Goal: Communication & Community: Answer question/provide support

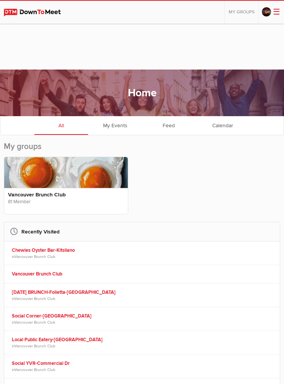
click at [34, 248] on link "Chewies Oyster Bar-Kitsilano" at bounding box center [143, 250] width 263 height 7
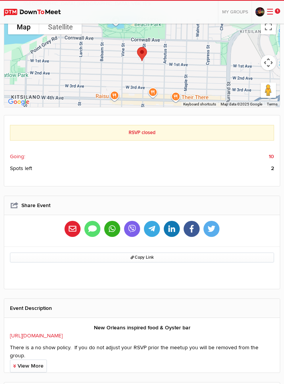
scroll to position [261, 0]
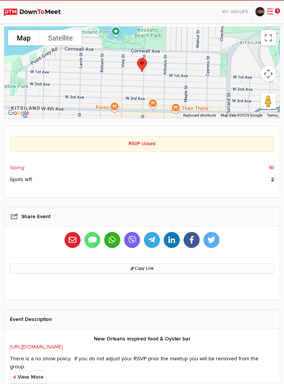
click at [16, 164] on span "Going:" at bounding box center [17, 168] width 15 height 8
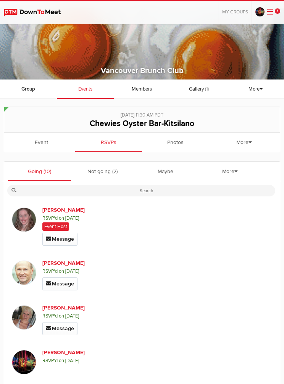
scroll to position [60, 0]
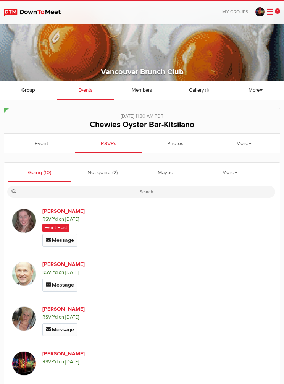
click at [42, 147] on link "Event" at bounding box center [41, 143] width 67 height 19
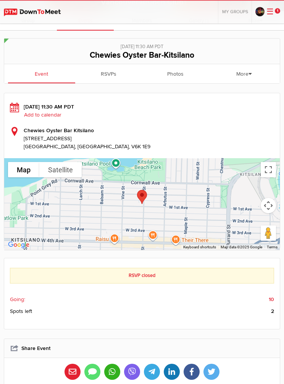
scroll to position [131, 0]
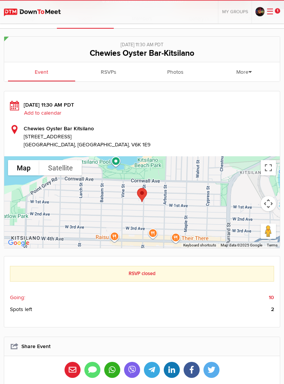
click at [104, 274] on div "RSVP closed" at bounding box center [142, 274] width 264 height 16
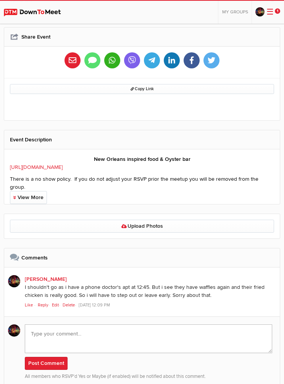
click at [39, 326] on textarea at bounding box center [149, 338] width 248 height 29
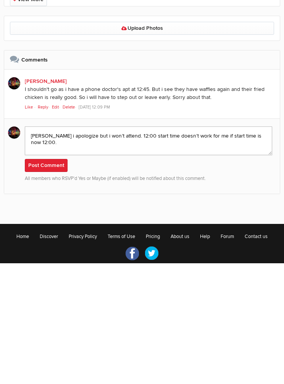
type textarea "[PERSON_NAME] i apologize but i won’t attend. 12:00 start time doesn’t work for…"
click at [45, 280] on button "Post Comment" at bounding box center [46, 286] width 43 height 13
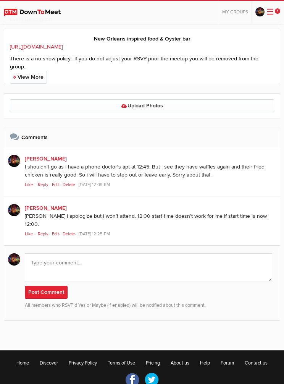
click at [57, 231] on link "Edit" at bounding box center [57, 233] width 10 height 5
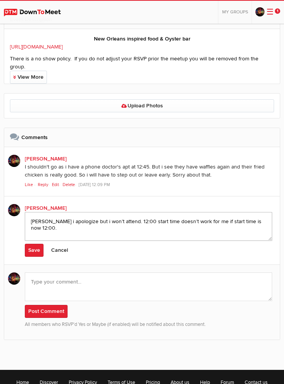
click at [261, 213] on textarea "[PERSON_NAME] i apologize but i won’t attend. 12:00 start time doesn’t work for…" at bounding box center [149, 226] width 248 height 29
type textarea "[PERSON_NAME] i apologize but i won’t attend. 12:00 start time doesn’t work for…"
click at [36, 244] on link "Save" at bounding box center [34, 250] width 19 height 13
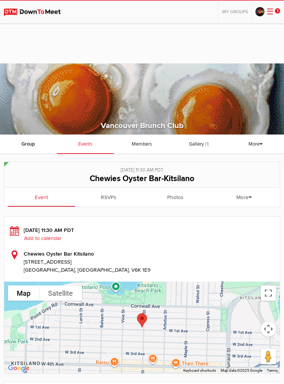
scroll to position [0, 0]
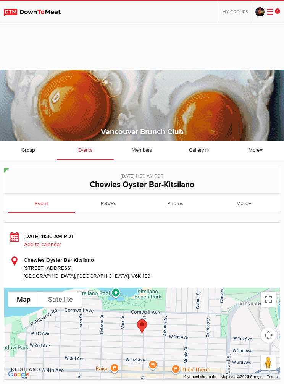
click at [265, 15] on link at bounding box center [261, 13] width 11 height 10
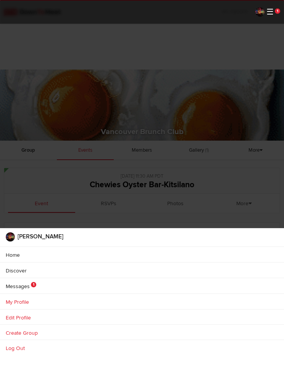
click at [16, 293] on link "Messages 1" at bounding box center [142, 285] width 284 height 15
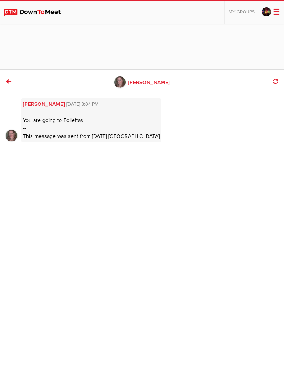
click at [126, 83] on img at bounding box center [119, 81] width 11 height 11
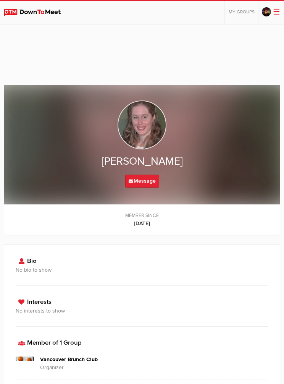
click at [139, 181] on link "Message" at bounding box center [142, 181] width 34 height 13
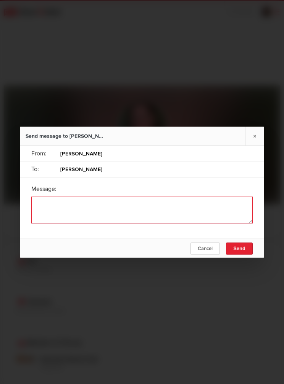
click at [36, 211] on textarea at bounding box center [142, 209] width 222 height 27
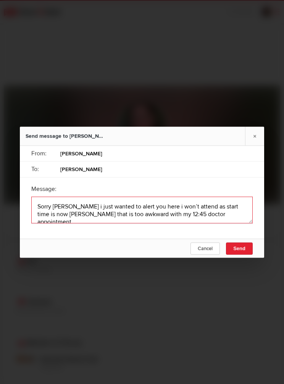
click at [50, 213] on textarea at bounding box center [142, 209] width 222 height 27
click at [218, 213] on textarea at bounding box center [142, 209] width 222 height 27
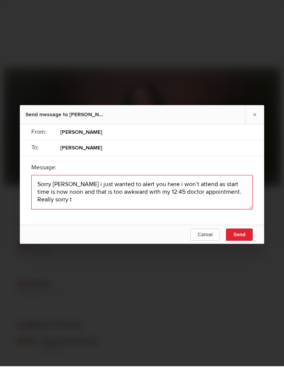
scroll to position [1, 0]
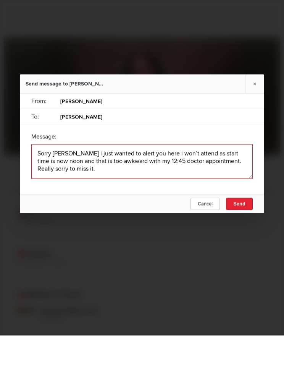
click at [173, 193] on textarea at bounding box center [142, 210] width 222 height 34
type textarea "Sorry [PERSON_NAME] i just wanted to alert you here i won’t attend as start tim…"
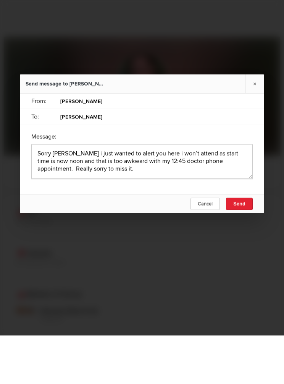
click at [242, 249] on span "Send" at bounding box center [239, 252] width 12 height 6
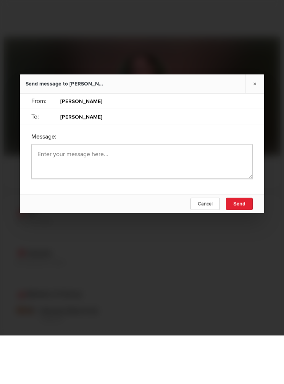
scroll to position [49, 0]
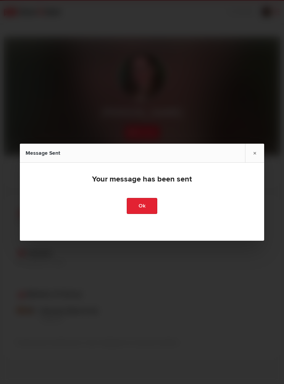
click at [141, 203] on link "Ok" at bounding box center [142, 206] width 31 height 16
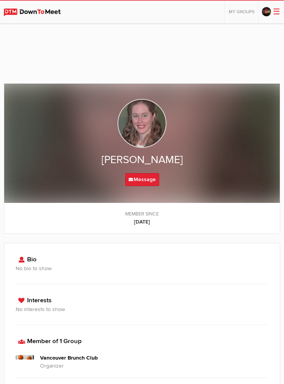
scroll to position [0, 0]
